Goal: Task Accomplishment & Management: Complete application form

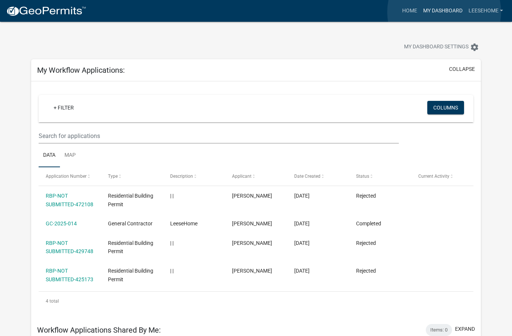
click at [444, 12] on link "My Dashboard" at bounding box center [442, 11] width 45 height 14
click at [440, 13] on link "My Dashboard" at bounding box center [442, 11] width 45 height 14
click at [409, 15] on link "Home" at bounding box center [409, 11] width 21 height 14
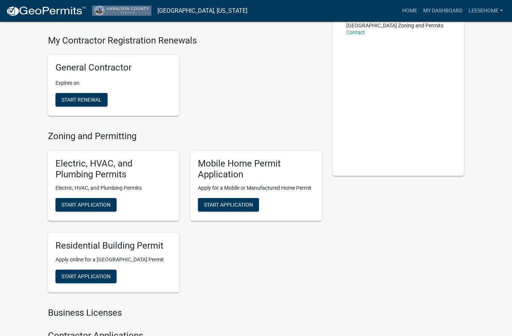
scroll to position [97, 0]
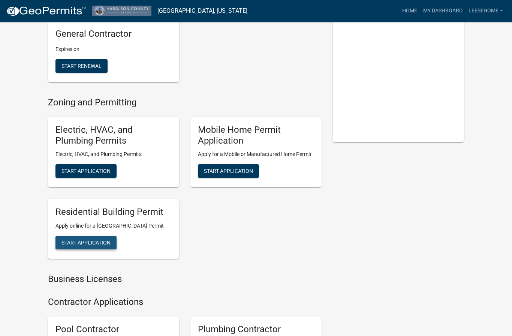
click at [88, 245] on span "Start Application" at bounding box center [85, 242] width 49 height 6
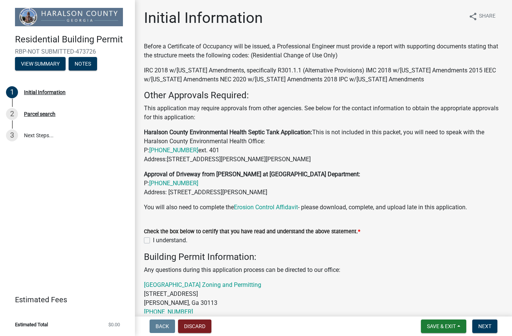
click at [153, 242] on label "I understand." at bounding box center [170, 240] width 34 height 9
click at [153, 241] on input "I understand." at bounding box center [155, 238] width 5 height 5
checkbox input "true"
click at [489, 327] on span "Next" at bounding box center [484, 326] width 13 height 6
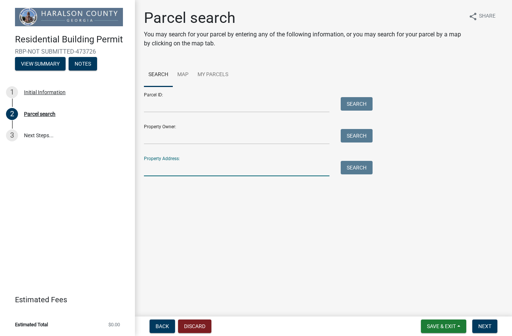
drag, startPoint x: 160, startPoint y: 172, endPoint x: 157, endPoint y: 168, distance: 4.6
click at [160, 172] on input "Property Address:" at bounding box center [236, 168] width 185 height 15
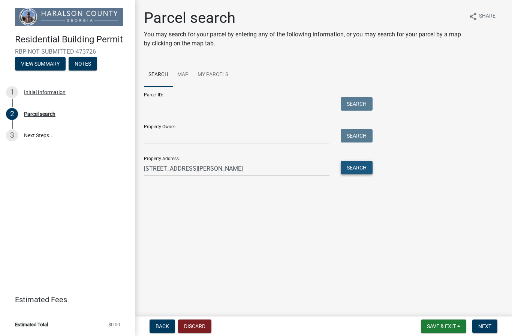
click at [356, 171] on button "Search" at bounding box center [357, 167] width 32 height 13
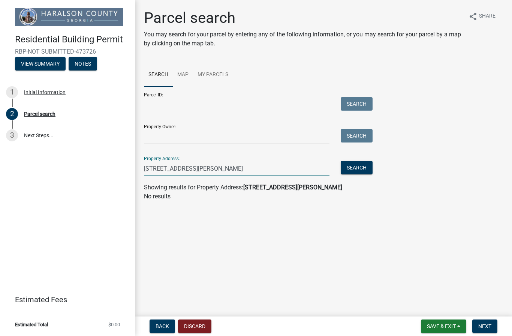
click at [190, 171] on input "[STREET_ADDRESS][PERSON_NAME]" at bounding box center [236, 168] width 185 height 15
type input "[STREET_ADDRESS][PERSON_NAME]"
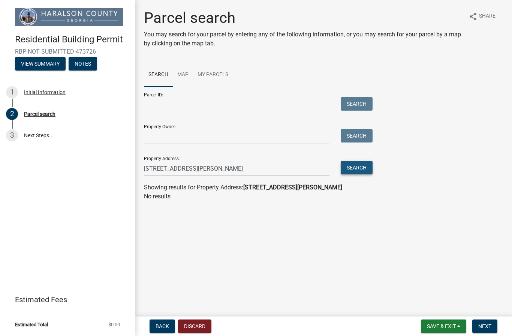
click at [349, 172] on button "Search" at bounding box center [357, 167] width 32 height 13
click at [351, 168] on button "Search" at bounding box center [357, 167] width 32 height 13
click at [184, 77] on link "Map" at bounding box center [183, 75] width 20 height 24
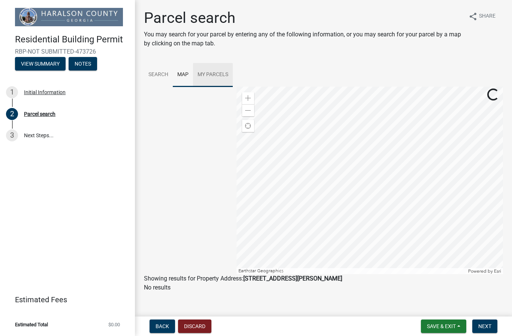
click at [214, 76] on link "My Parcels" at bounding box center [213, 75] width 40 height 24
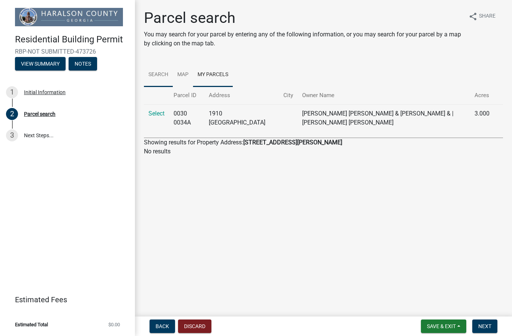
click at [156, 75] on link "Search" at bounding box center [158, 75] width 29 height 24
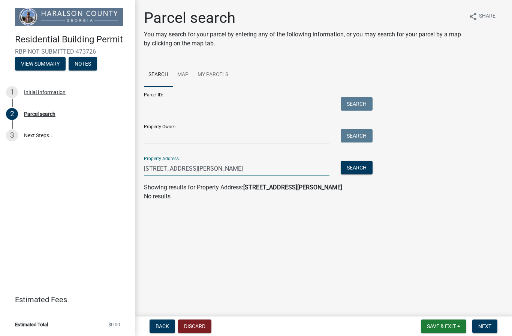
drag, startPoint x: 241, startPoint y: 167, endPoint x: 40, endPoint y: 159, distance: 200.3
click at [40, 159] on div "Residential Building Permit RBP-NOT SUBMITTED-473726 View Summary Notes 1 Initi…" at bounding box center [256, 168] width 512 height 336
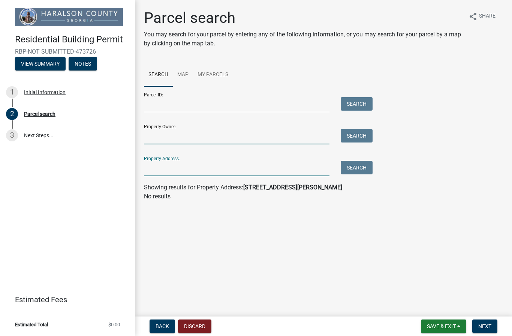
click at [163, 138] on input "Property Owner:" at bounding box center [236, 136] width 185 height 15
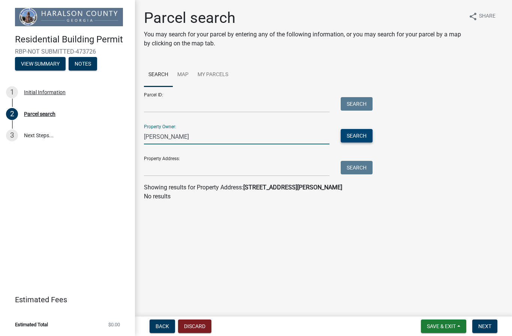
type input "[PERSON_NAME]"
click at [356, 137] on button "Search" at bounding box center [357, 135] width 32 height 13
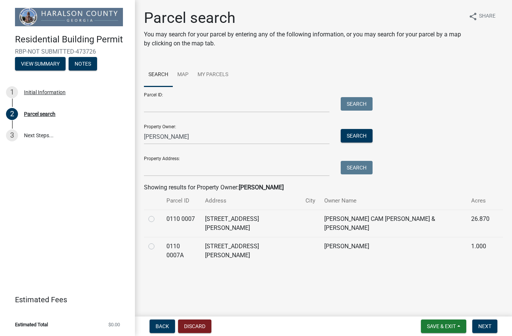
click at [155, 237] on td at bounding box center [153, 250] width 18 height 27
click at [157, 242] on label at bounding box center [157, 242] width 0 height 0
click at [157, 242] on 0007A "radio" at bounding box center [159, 244] width 5 height 5
radio 0007A "true"
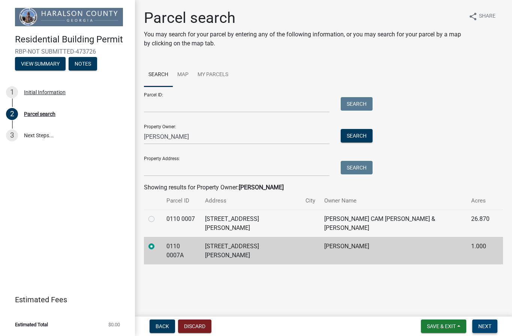
click at [489, 328] on span "Next" at bounding box center [484, 326] width 13 height 6
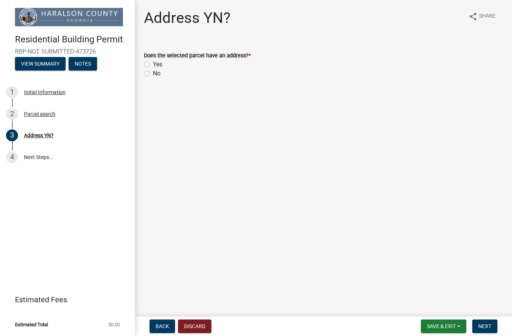
click at [153, 66] on label "Yes" at bounding box center [157, 64] width 9 height 9
click at [153, 65] on input "Yes" at bounding box center [155, 62] width 5 height 5
radio input "true"
click at [488, 331] on button "Next" at bounding box center [484, 325] width 25 height 13
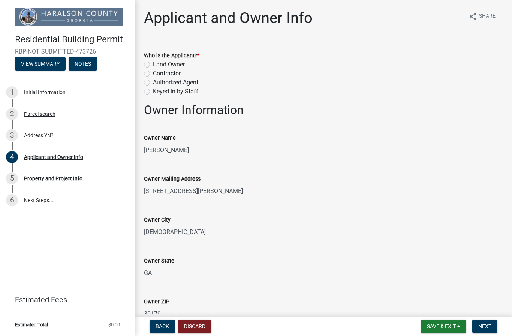
click at [153, 75] on label "Contractor" at bounding box center [167, 73] width 28 height 9
click at [153, 74] on input "Contractor" at bounding box center [155, 71] width 5 height 5
radio input "true"
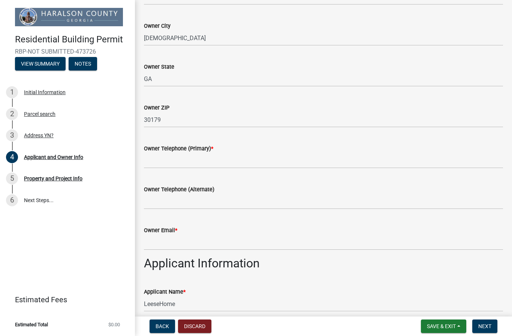
scroll to position [216, 0]
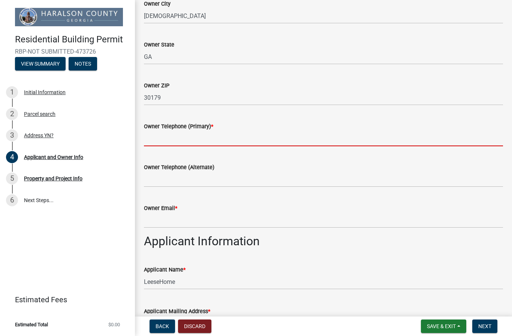
click at [232, 141] on input "Owner Telephone (Primary) *" at bounding box center [323, 138] width 359 height 15
type input "6789864487"
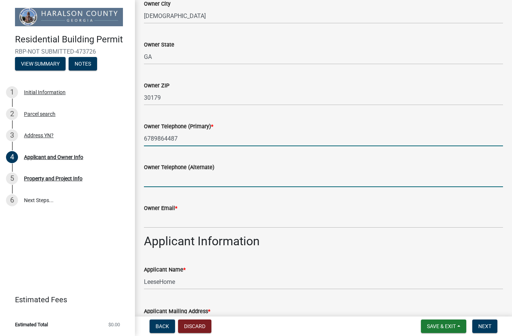
click at [209, 184] on input "Owner Telephone (Alternate)" at bounding box center [323, 179] width 359 height 15
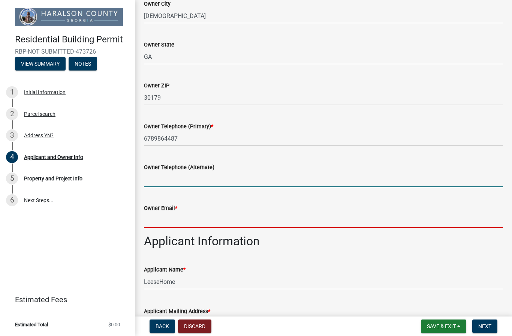
click at [196, 222] on input "Owner Email *" at bounding box center [323, 219] width 359 height 15
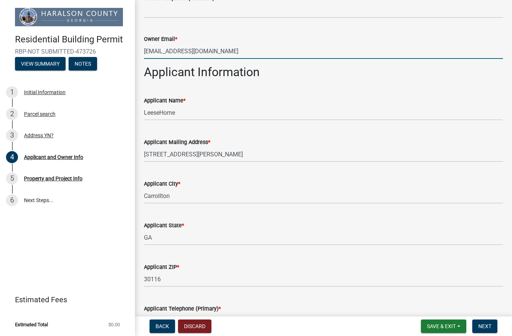
scroll to position [385, 0]
type input "[EMAIL_ADDRESS][DOMAIN_NAME]"
click at [486, 326] on span "Next" at bounding box center [484, 326] width 13 height 6
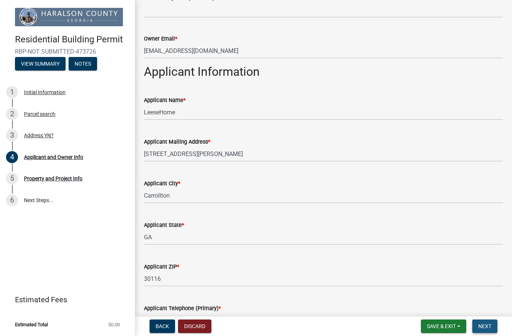
click at [482, 328] on span "Next" at bounding box center [484, 326] width 13 height 6
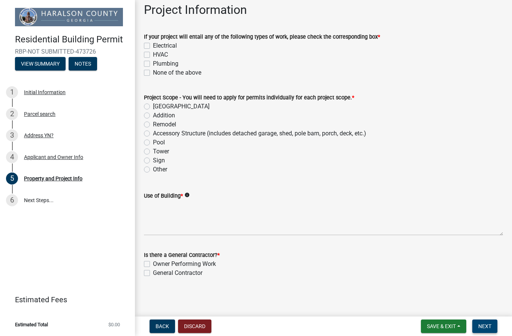
scroll to position [346, 0]
click at [153, 47] on label "Electrical" at bounding box center [165, 46] width 24 height 9
click at [153, 46] on input "Electrical" at bounding box center [155, 44] width 5 height 5
checkbox input "true"
checkbox input "false"
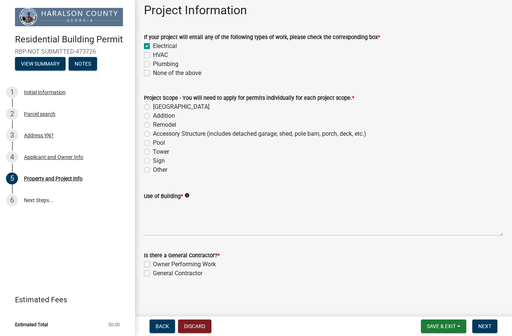
checkbox input "false"
click at [153, 57] on label "HVAC" at bounding box center [160, 55] width 15 height 9
click at [153, 55] on input "HVAC" at bounding box center [155, 53] width 5 height 5
checkbox input "true"
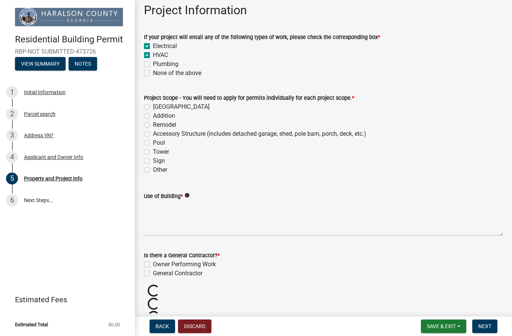
checkbox input "true"
checkbox input "false"
click at [153, 66] on label "Plumbing" at bounding box center [165, 64] width 25 height 9
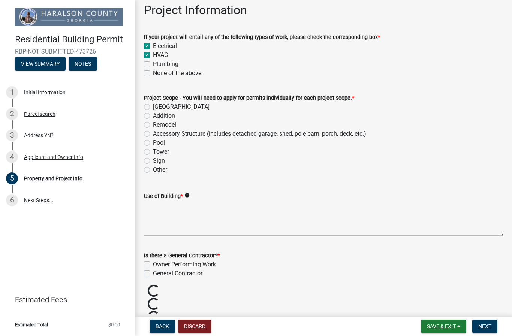
click at [153, 64] on input "Plumbing" at bounding box center [155, 62] width 5 height 5
checkbox input "true"
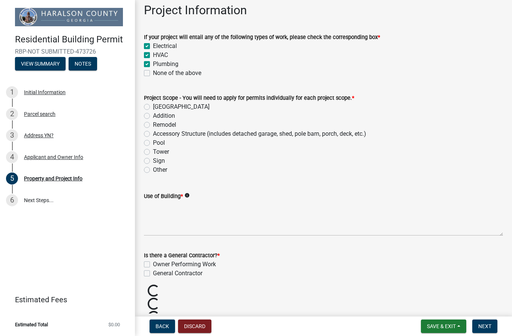
checkbox input "false"
click at [153, 106] on label "[GEOGRAPHIC_DATA]" at bounding box center [181, 106] width 57 height 9
click at [153, 106] on input "[GEOGRAPHIC_DATA]" at bounding box center [155, 104] width 5 height 5
radio input "true"
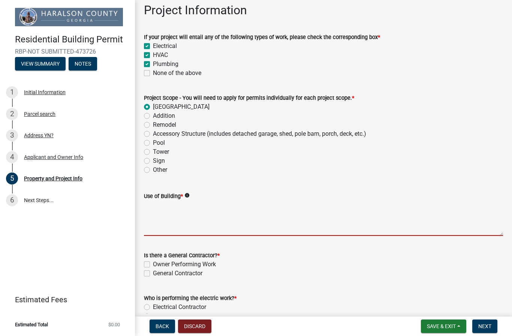
click at [206, 235] on textarea "Use of Building *" at bounding box center [323, 217] width 359 height 35
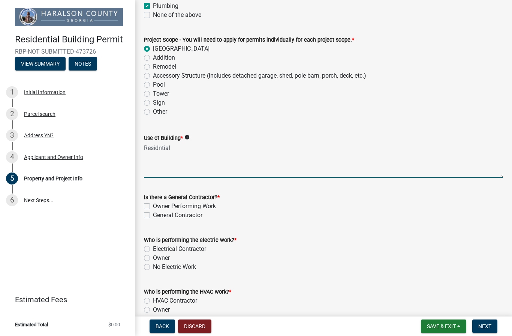
scroll to position [405, 0]
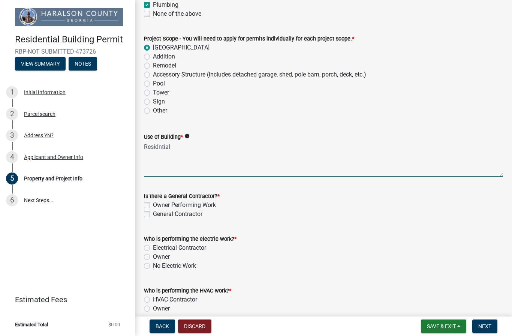
type textarea "Residntial"
click at [153, 211] on label "General Contractor" at bounding box center [177, 213] width 49 height 9
click at [153, 211] on input "General Contractor" at bounding box center [155, 211] width 5 height 5
checkbox input "true"
checkbox input "false"
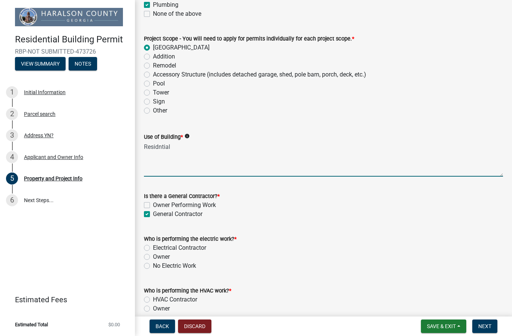
checkbox input "true"
click at [153, 246] on label "Electrical Contractor" at bounding box center [179, 247] width 53 height 9
click at [153, 246] on input "Electrical Contractor" at bounding box center [155, 245] width 5 height 5
radio input "true"
click at [142, 301] on div "Who is performing the HVAC work? * HVAC [DEMOGRAPHIC_DATA] Owner No HVAC Work" at bounding box center [323, 299] width 370 height 45
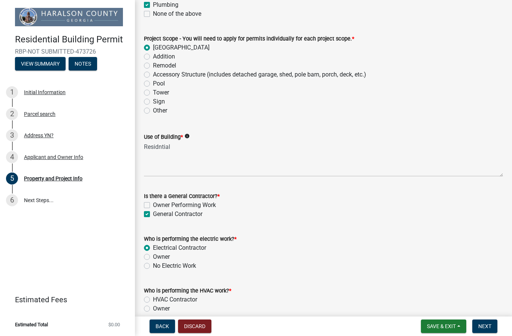
click at [153, 299] on label "HVAC Contractor" at bounding box center [175, 299] width 44 height 9
click at [153, 299] on input "HVAC Contractor" at bounding box center [155, 297] width 5 height 5
radio input "true"
click at [491, 326] on span "Next" at bounding box center [484, 326] width 13 height 6
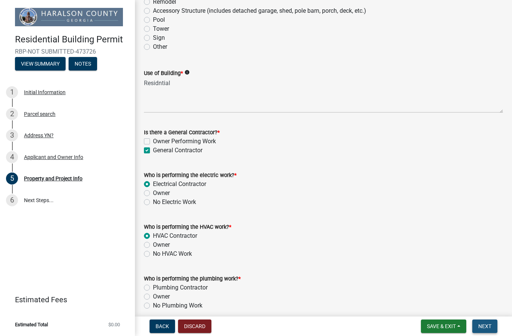
click at [486, 325] on span "Next" at bounding box center [484, 326] width 13 height 6
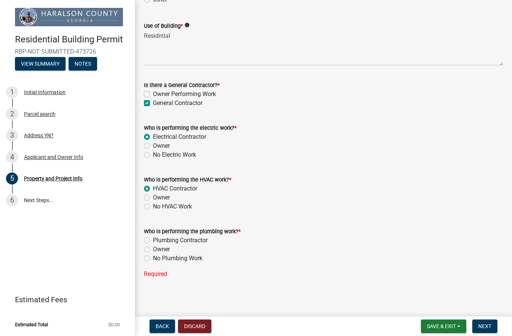
click at [153, 248] on label "Owner" at bounding box center [161, 249] width 17 height 9
click at [153, 248] on input "Owner" at bounding box center [155, 247] width 5 height 5
radio input "true"
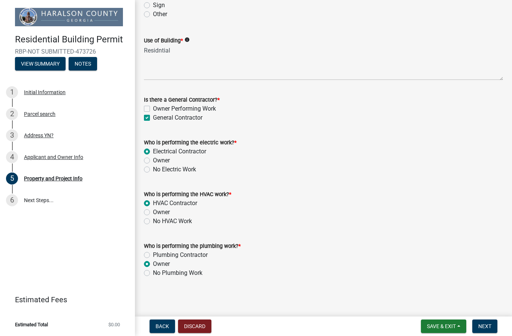
scroll to position [501, 0]
click at [486, 328] on span "Next" at bounding box center [484, 326] width 13 height 6
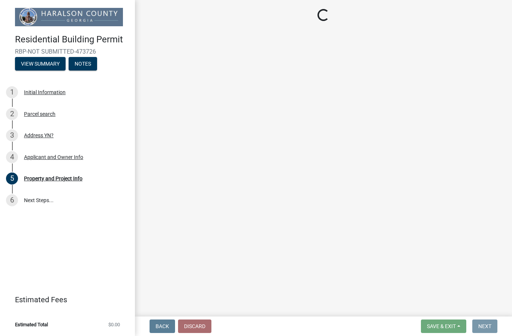
scroll to position [0, 0]
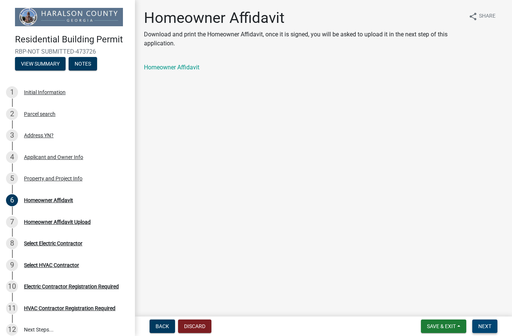
click at [490, 325] on span "Next" at bounding box center [484, 326] width 13 height 6
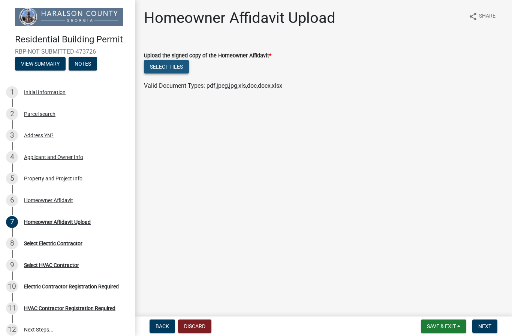
click at [172, 68] on button "Select files" at bounding box center [166, 66] width 45 height 13
click at [449, 326] on span "Save & Exit" at bounding box center [441, 326] width 29 height 6
click at [445, 311] on button "Save & Exit" at bounding box center [436, 307] width 60 height 18
